Goal: Information Seeking & Learning: Learn about a topic

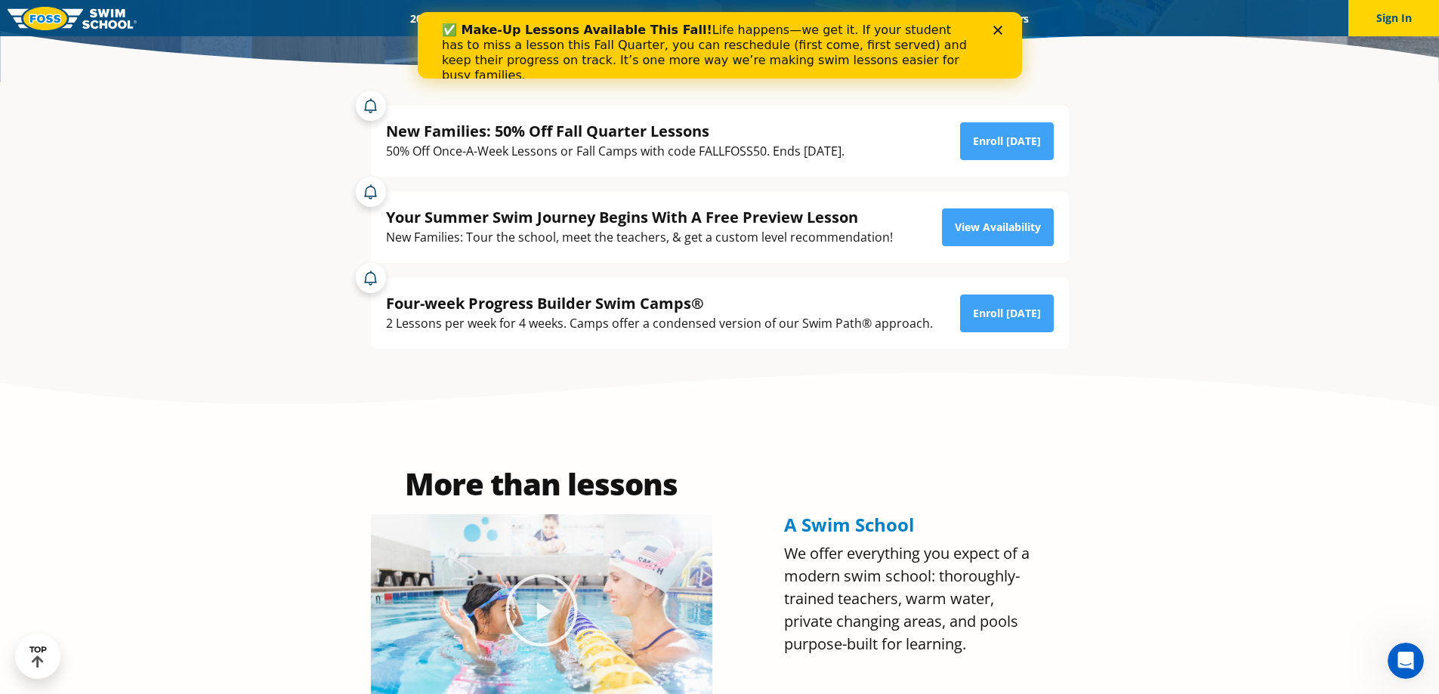
scroll to position [227, 0]
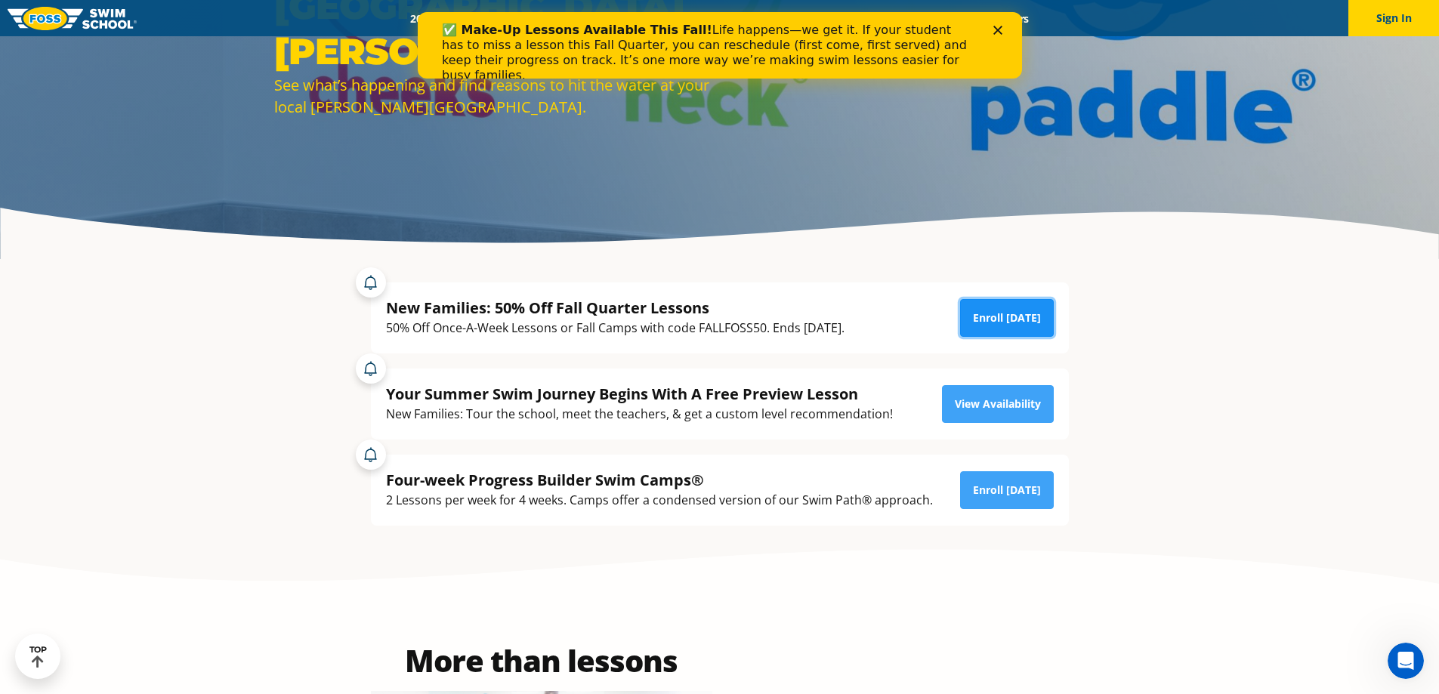
click at [969, 329] on link "Enroll [DATE]" at bounding box center [1007, 318] width 94 height 38
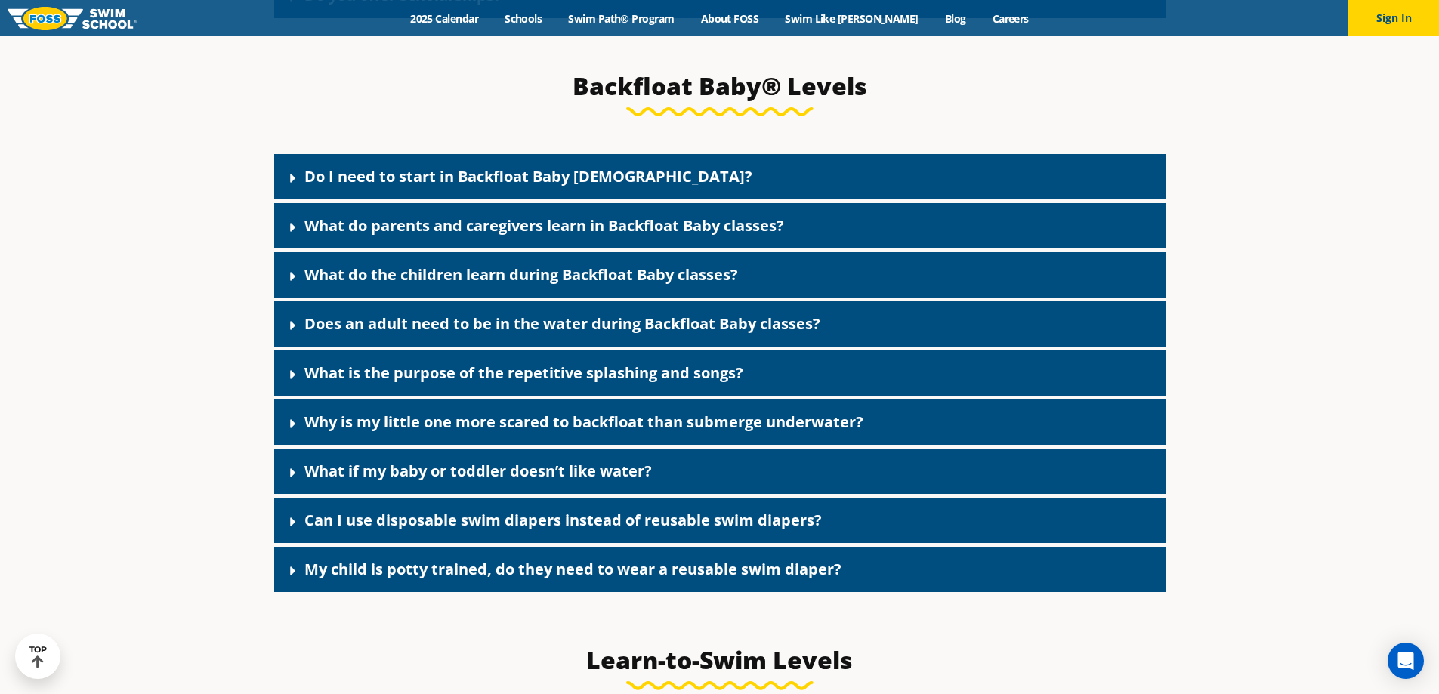
scroll to position [3326, 0]
click at [288, 187] on icon at bounding box center [293, 178] width 15 height 15
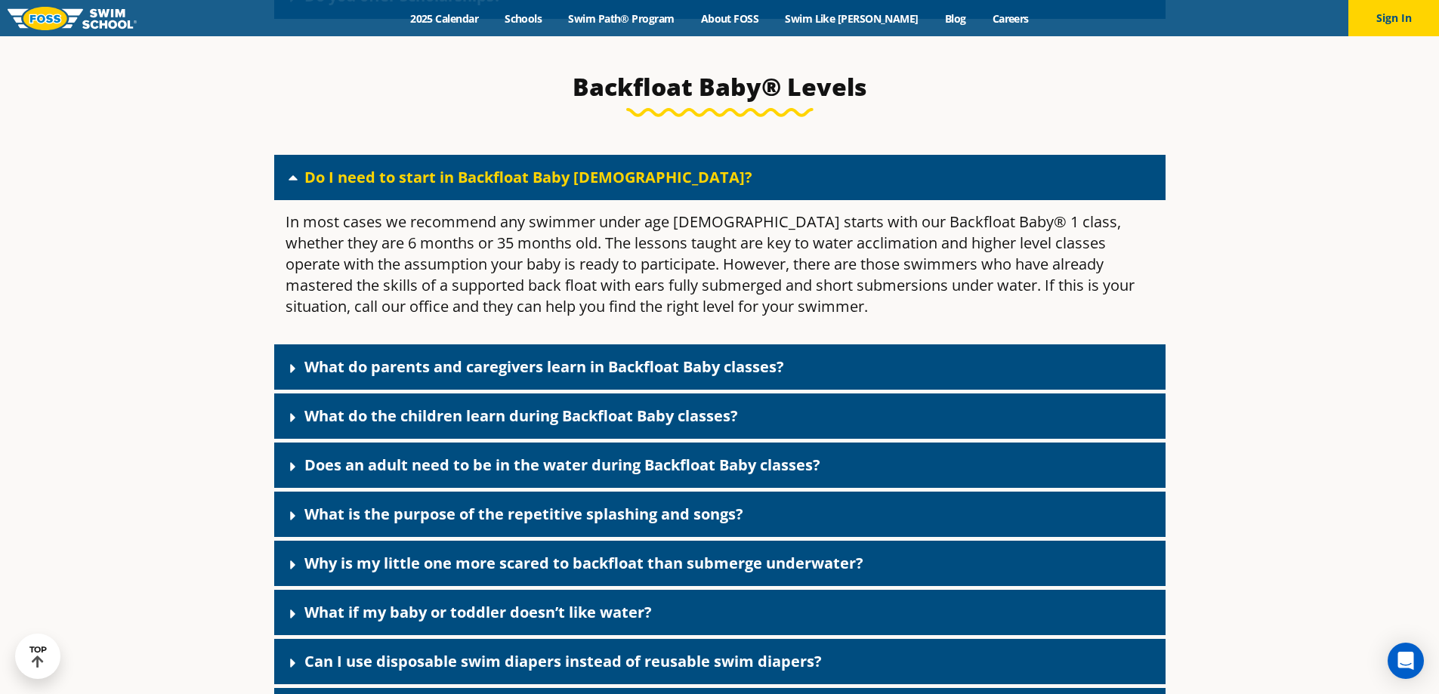
click at [291, 373] on icon at bounding box center [292, 368] width 5 height 9
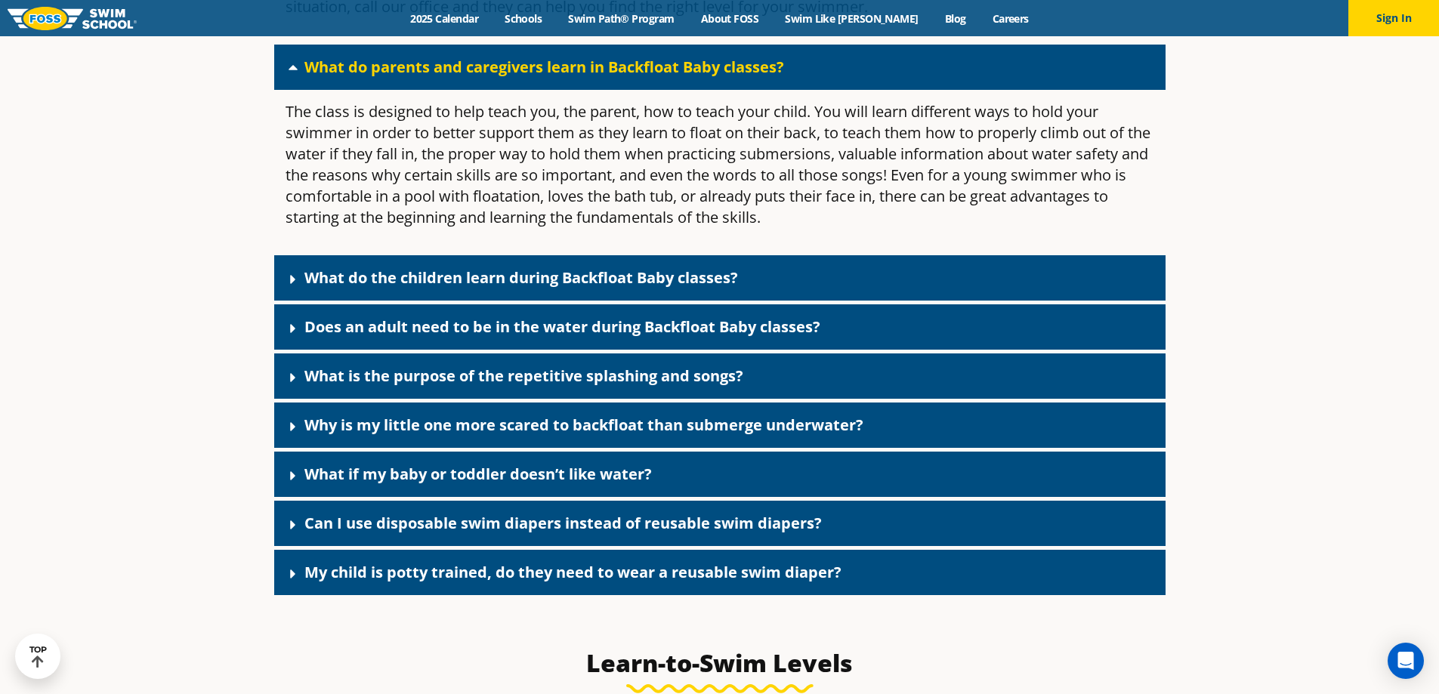
scroll to position [3628, 0]
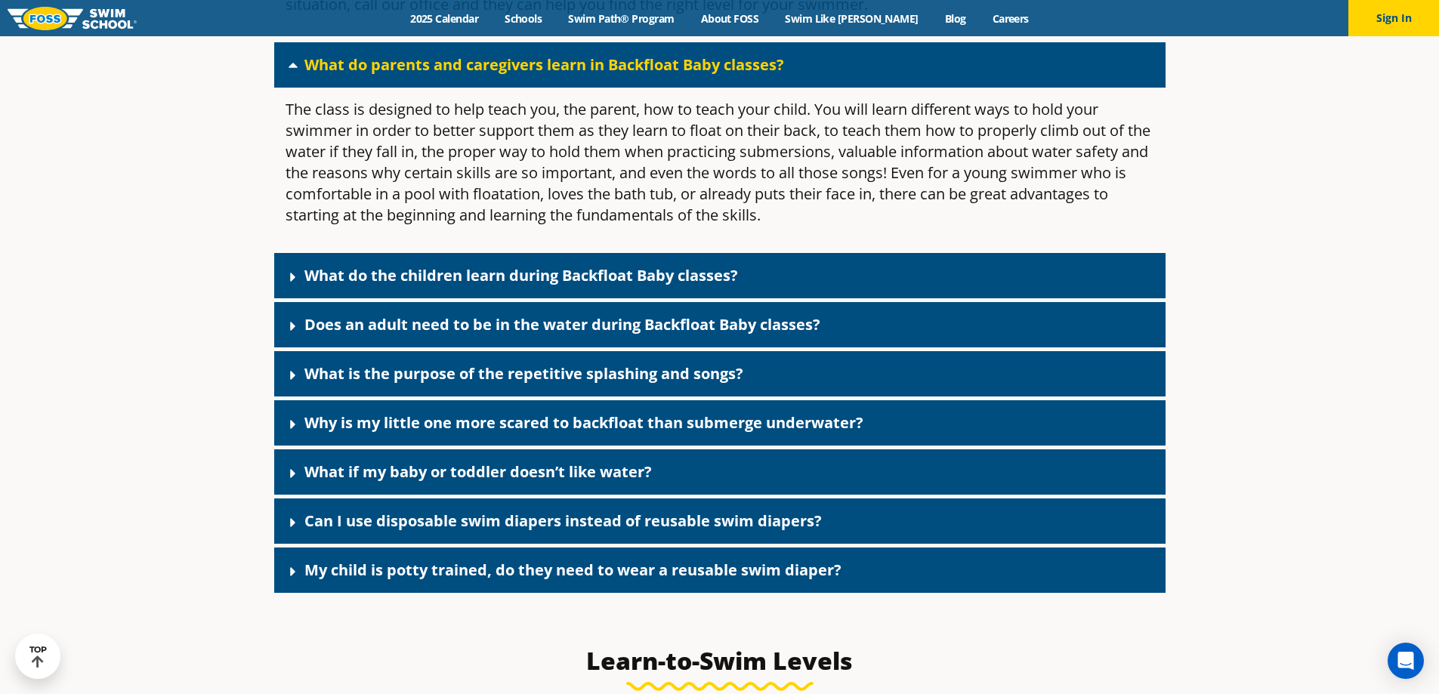
click at [294, 285] on icon at bounding box center [293, 277] width 15 height 15
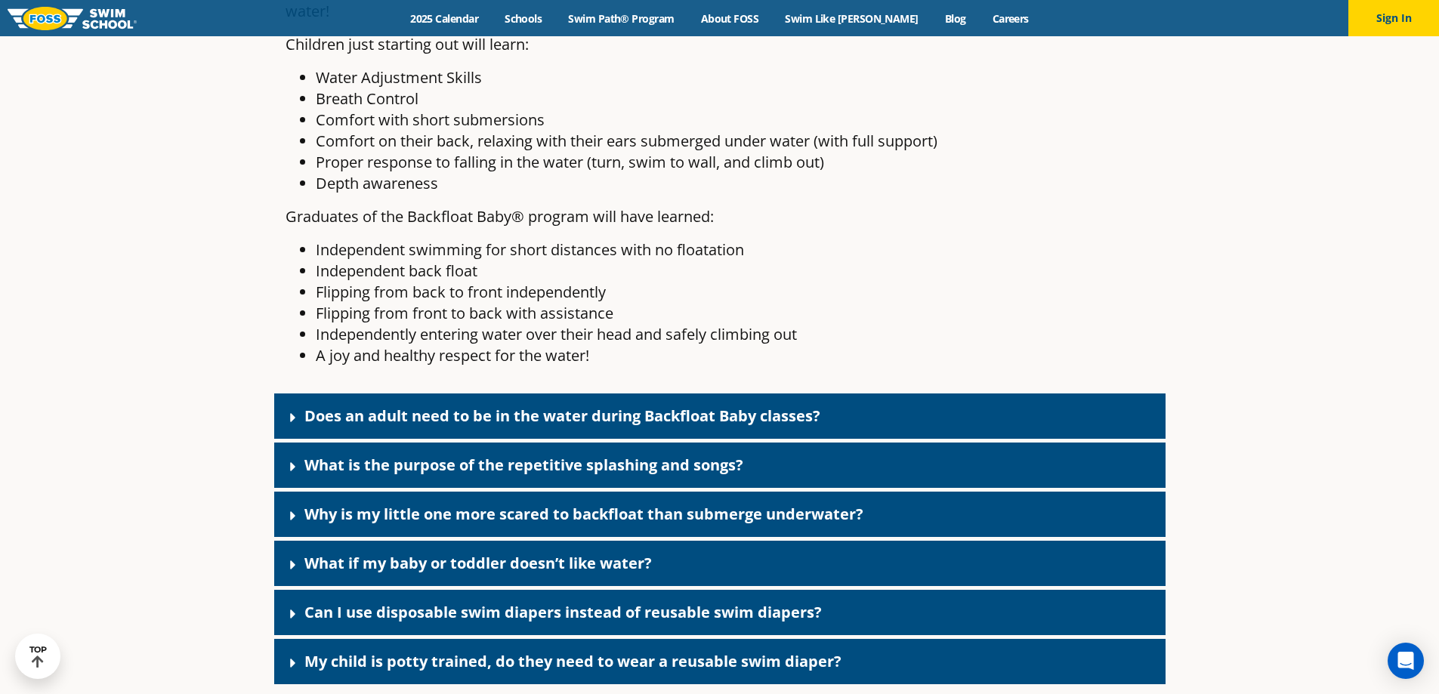
scroll to position [4005, 0]
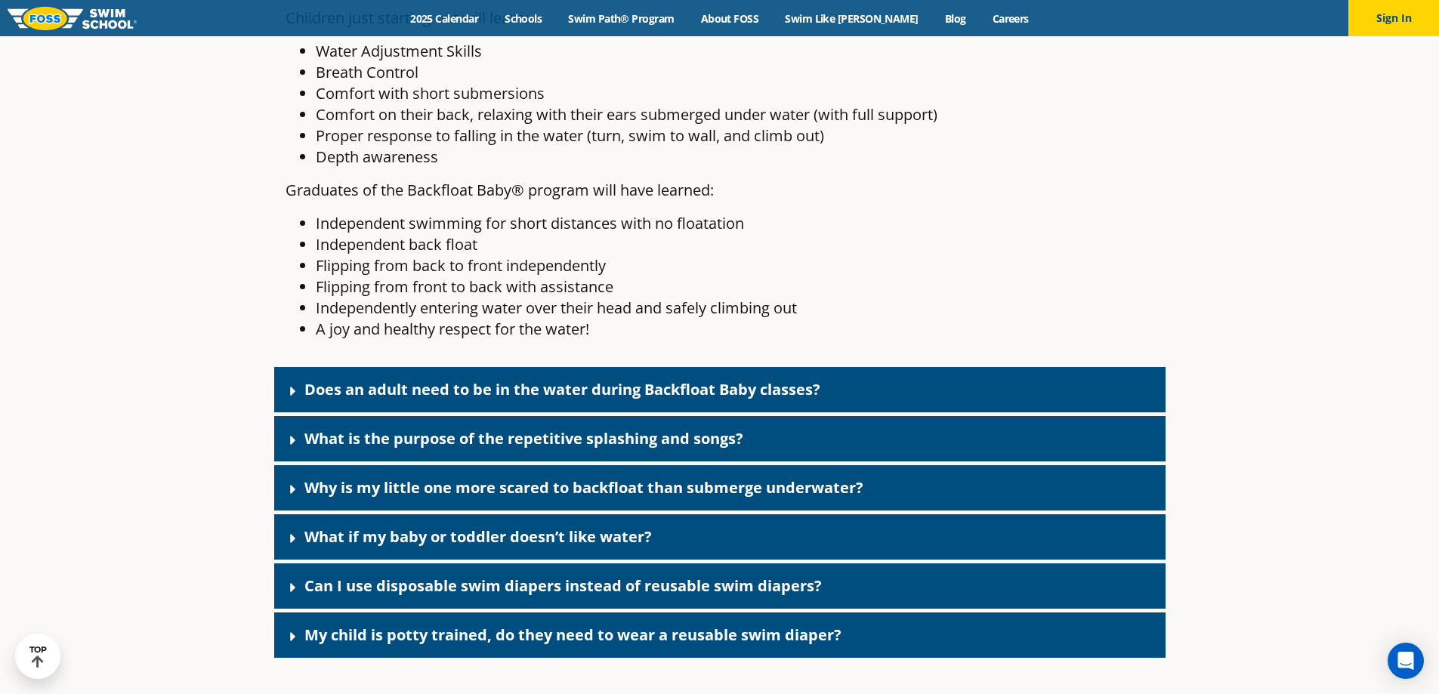
click at [278, 412] on div "Does an adult need to be in the water during Backfloat Baby classes?" at bounding box center [719, 389] width 891 height 45
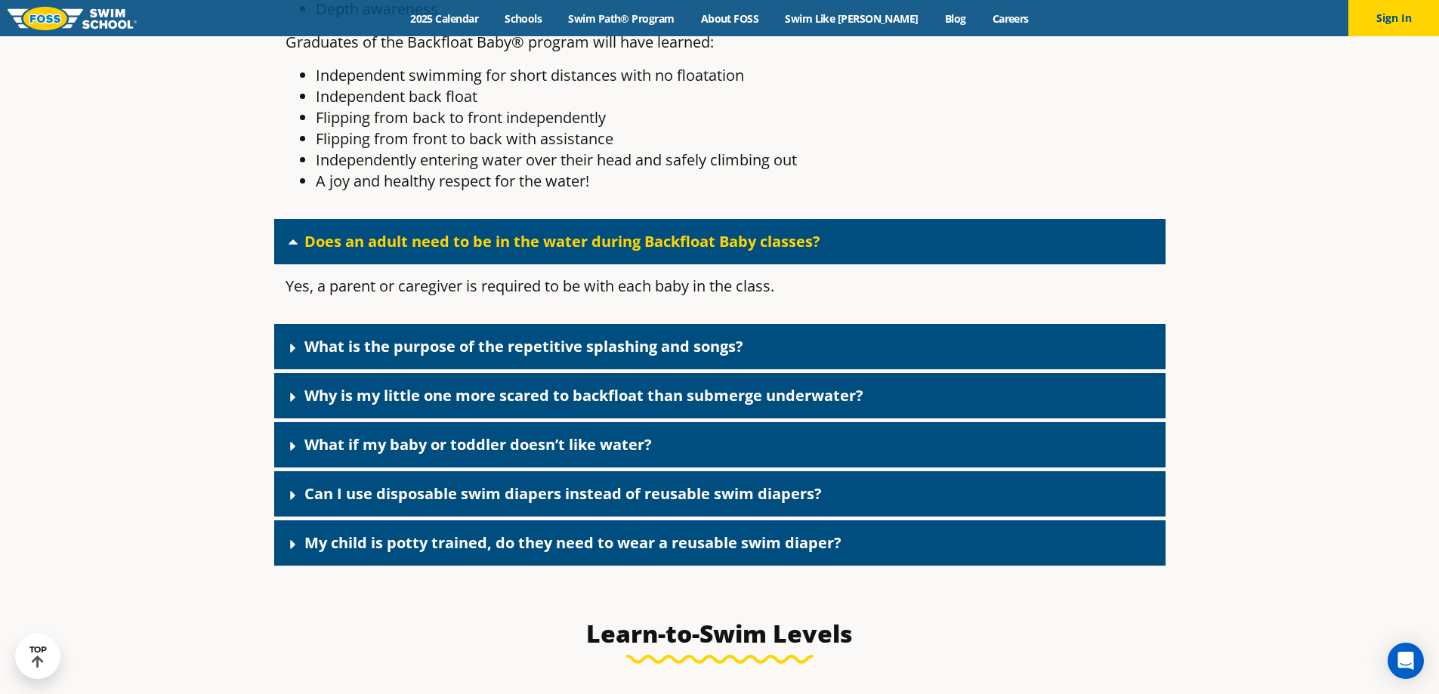
scroll to position [4156, 0]
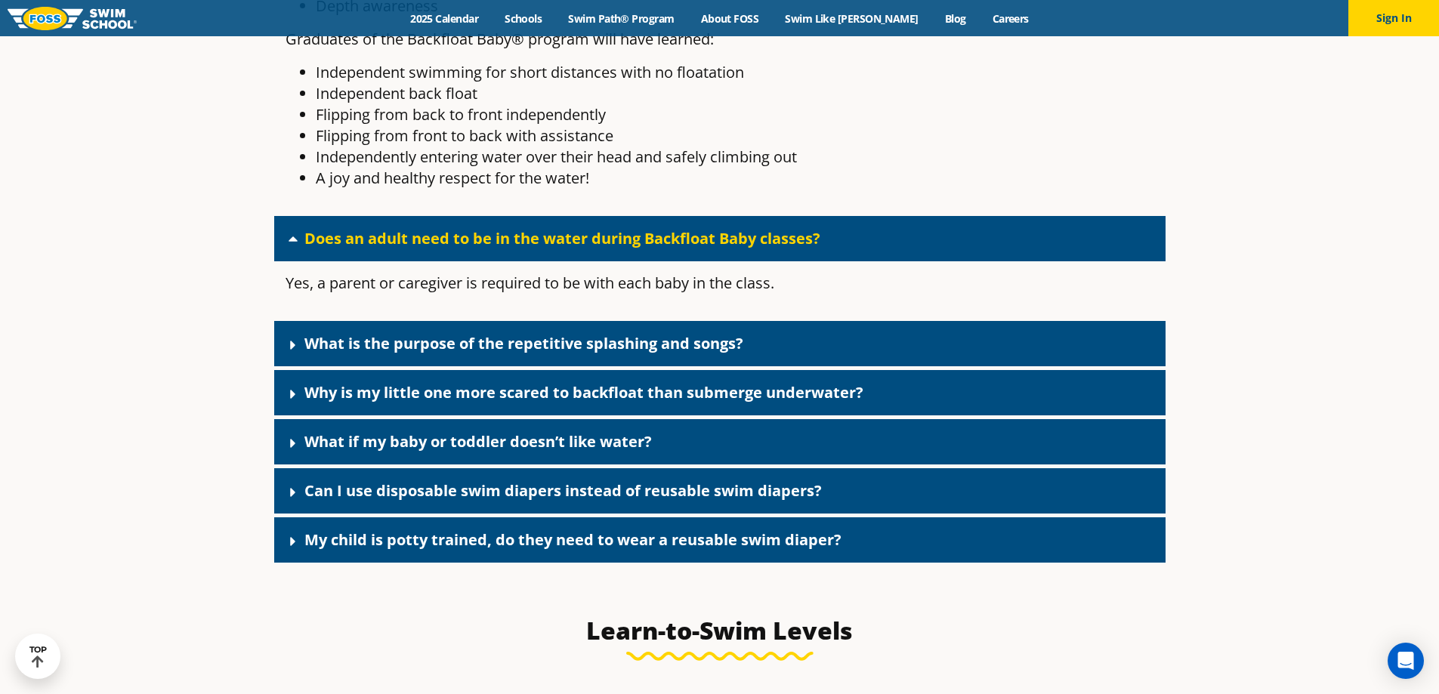
click at [286, 353] on icon at bounding box center [293, 345] width 15 height 15
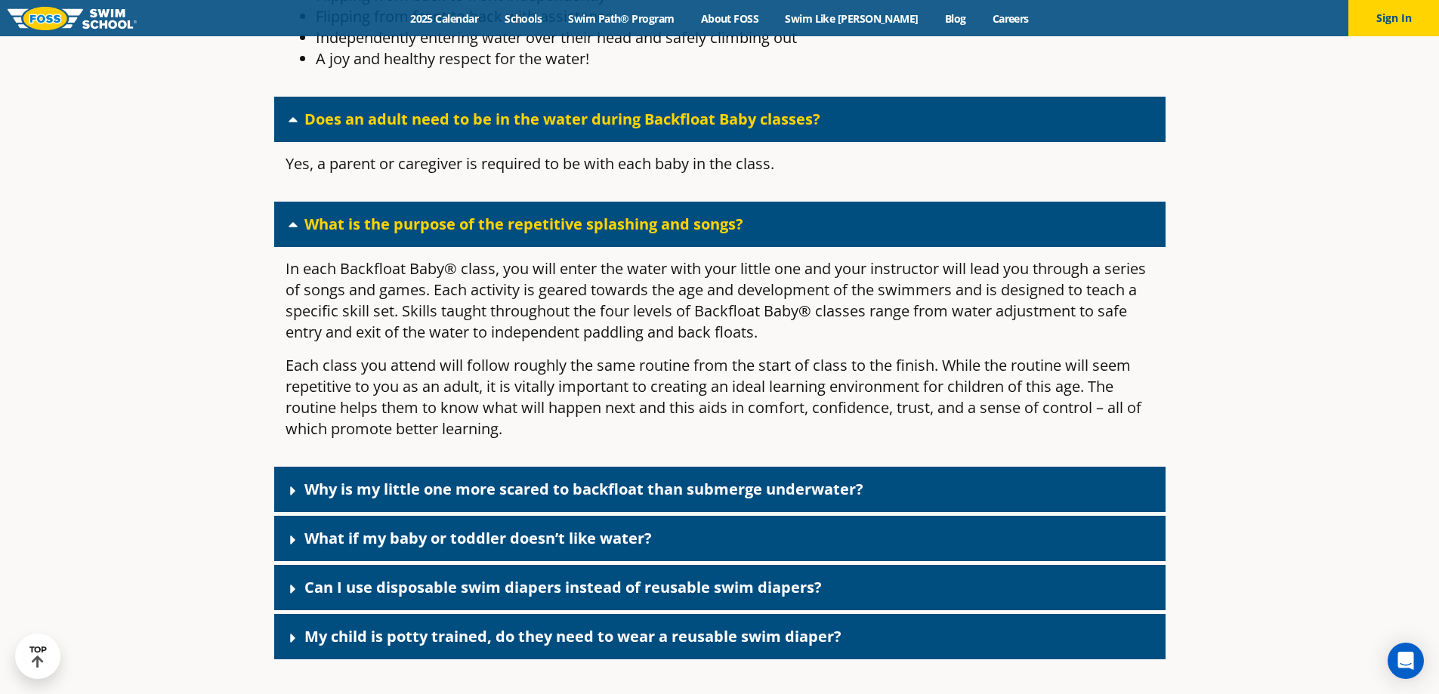
scroll to position [4459, 0]
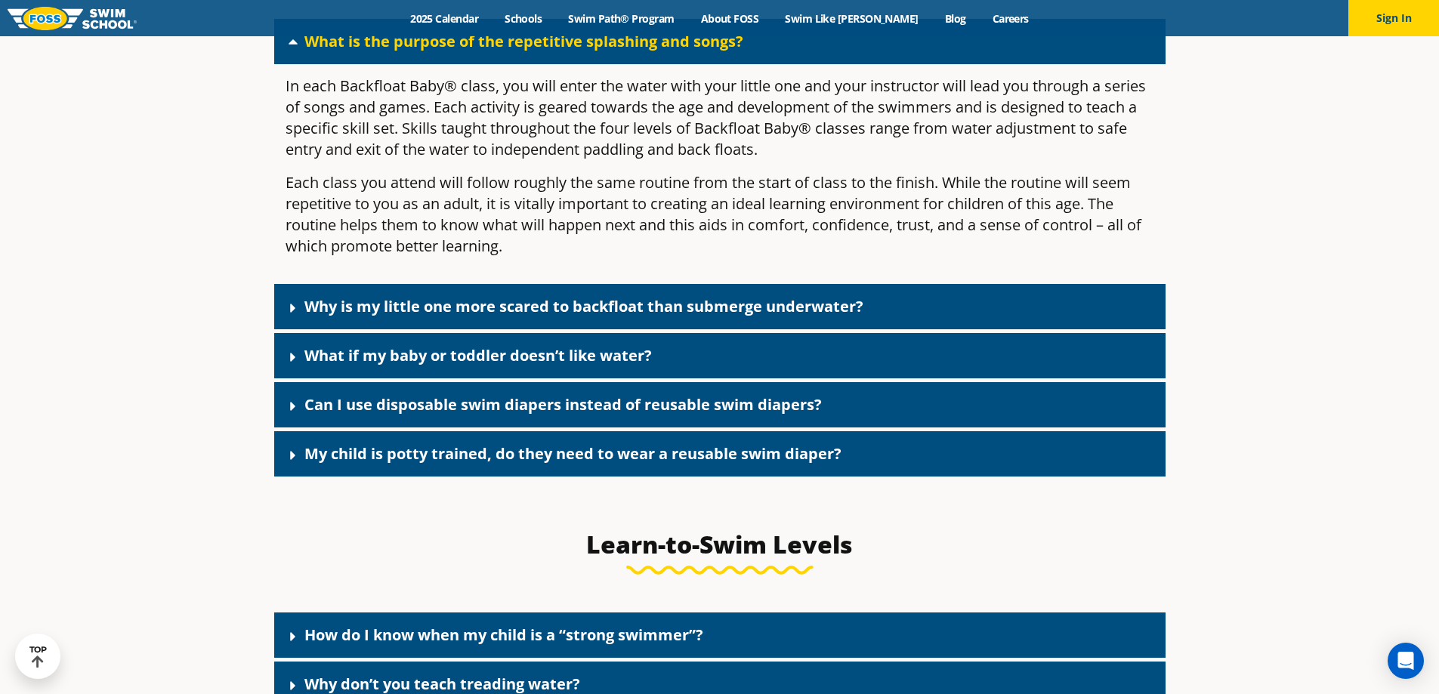
click at [286, 316] on icon at bounding box center [293, 308] width 15 height 15
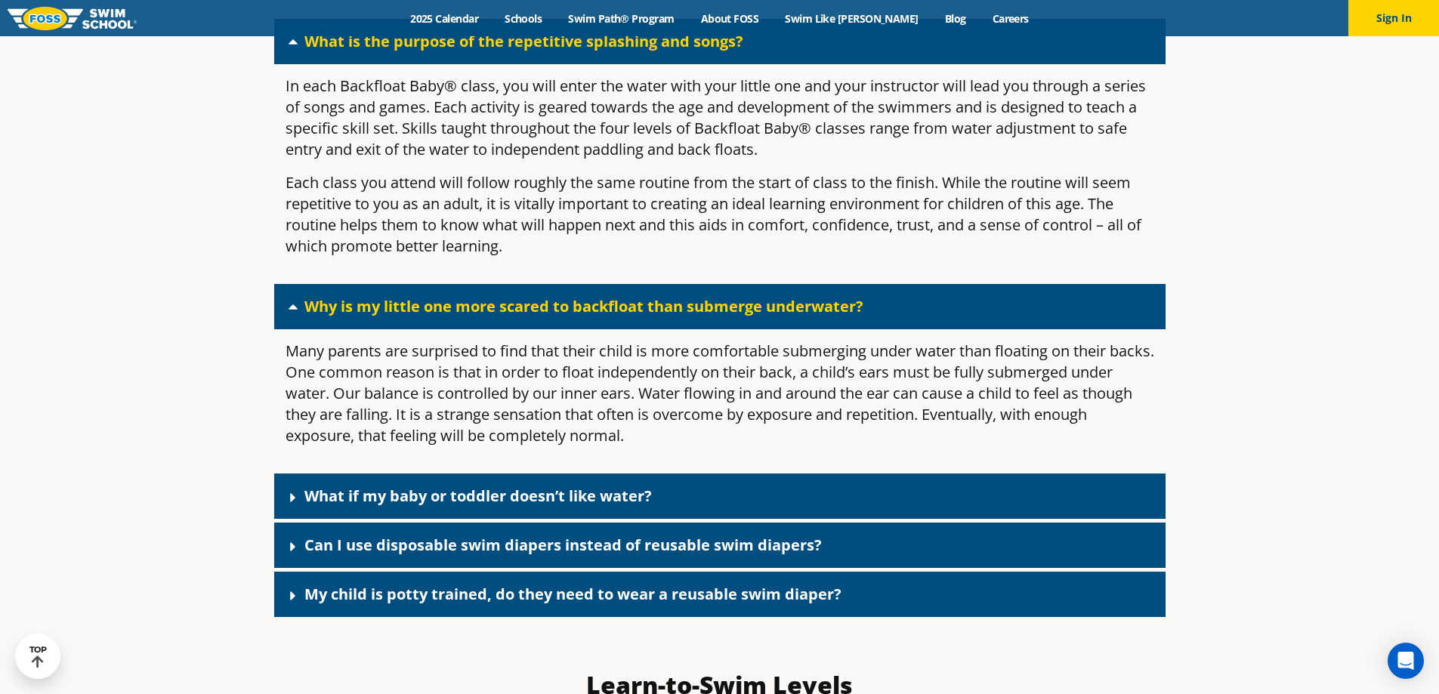
click at [278, 516] on div "What if my baby or toddler doesn’t like water?" at bounding box center [719, 496] width 891 height 45
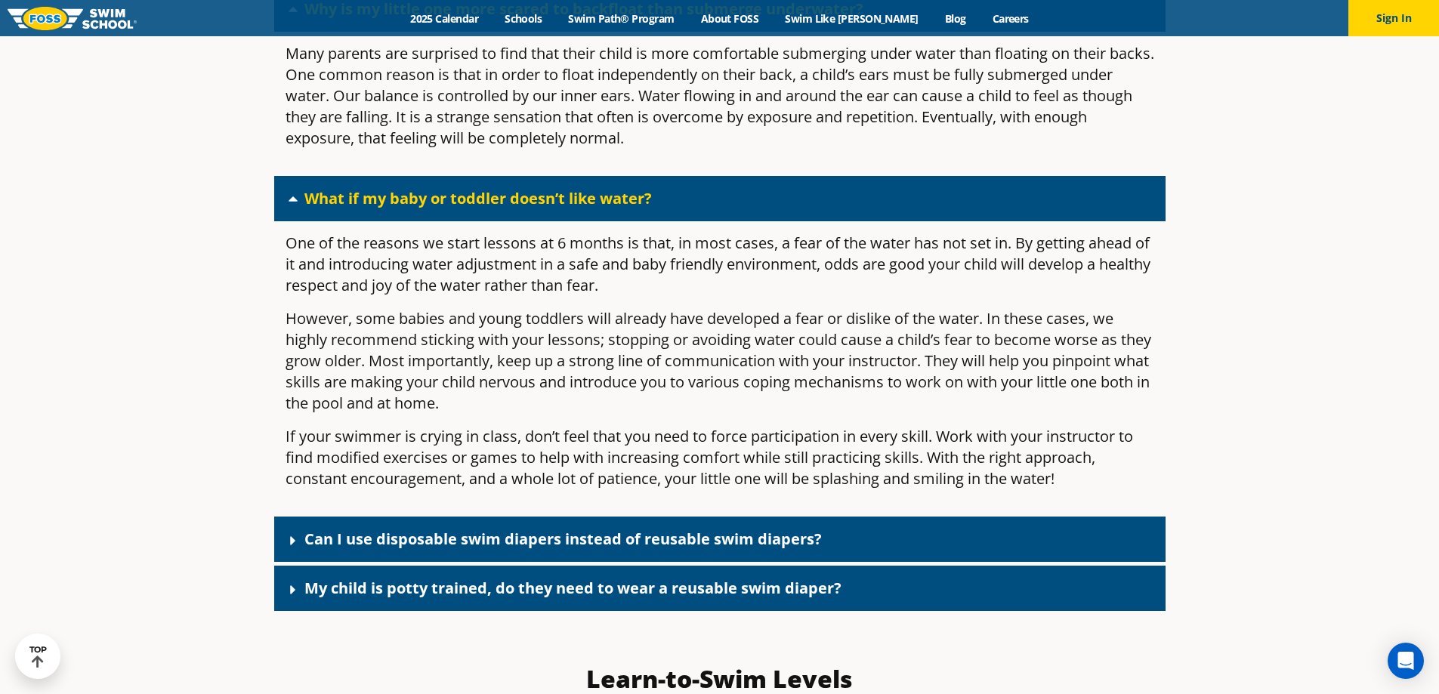
scroll to position [4836, 0]
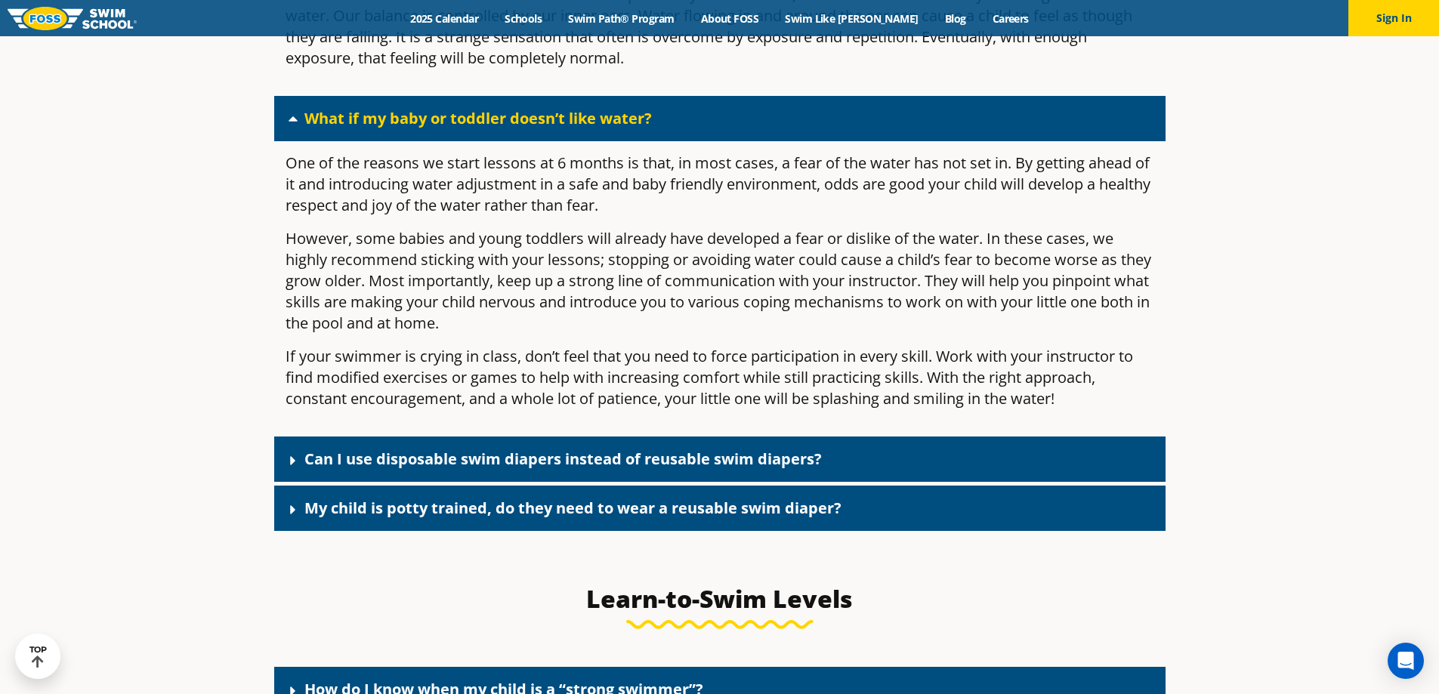
click at [279, 476] on div "Can I use disposable swim diapers instead of reusable swim diapers?" at bounding box center [719, 459] width 891 height 45
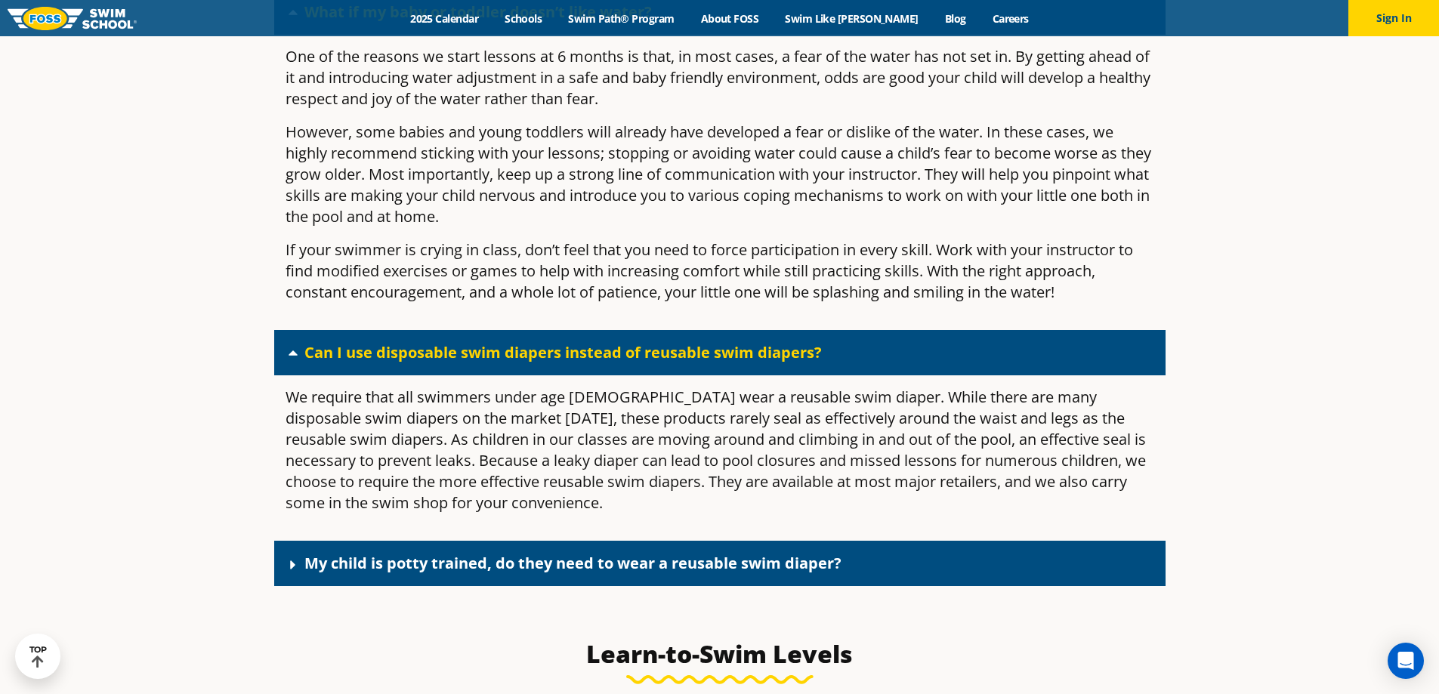
scroll to position [5138, 0]
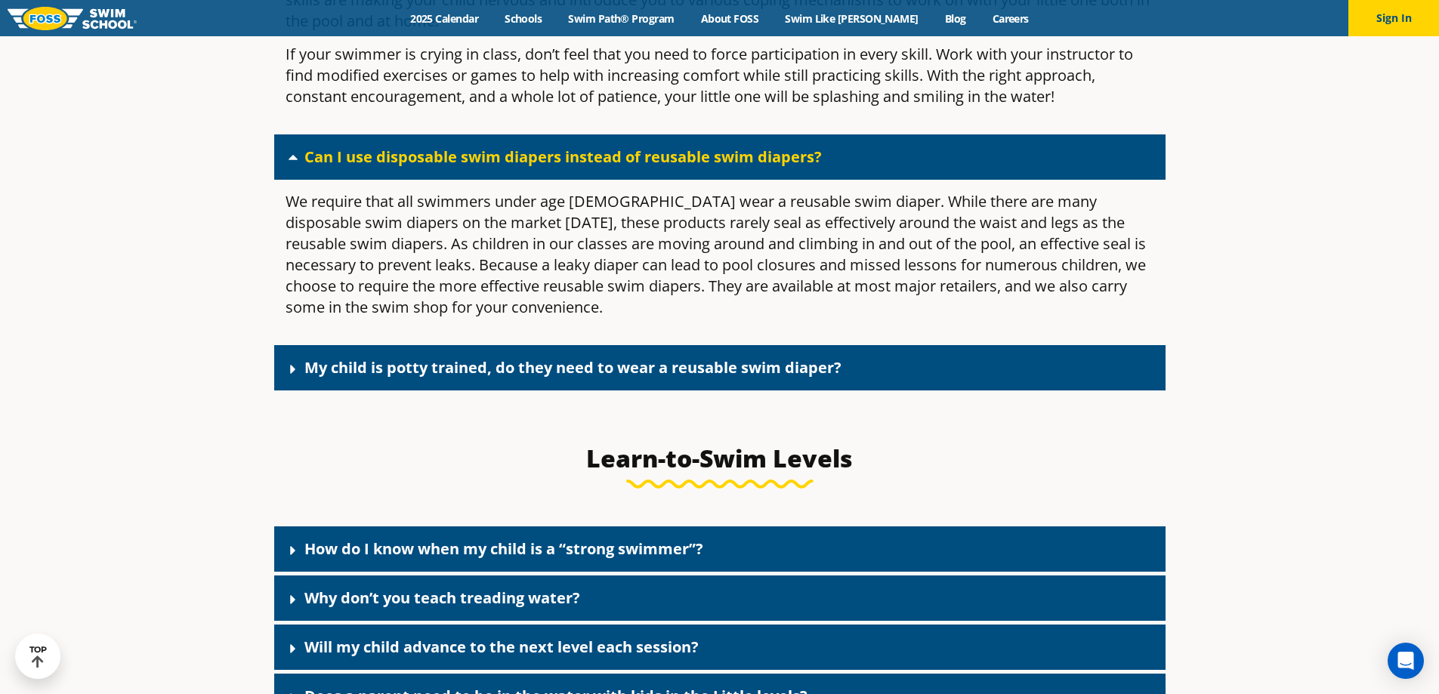
click at [276, 390] on div "My child is potty trained, do they need to wear a reusable swim diaper?" at bounding box center [719, 367] width 891 height 45
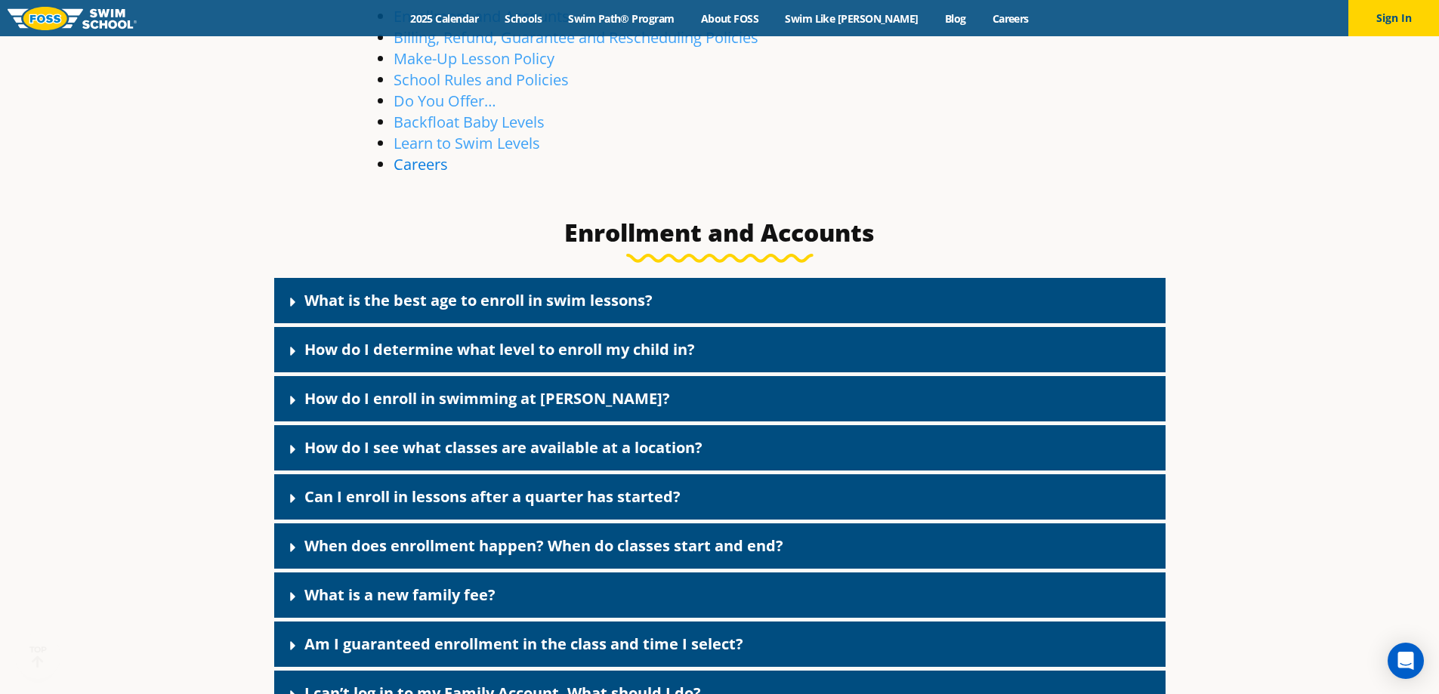
scroll to position [529, 0]
